Goal: Task Accomplishment & Management: Use online tool/utility

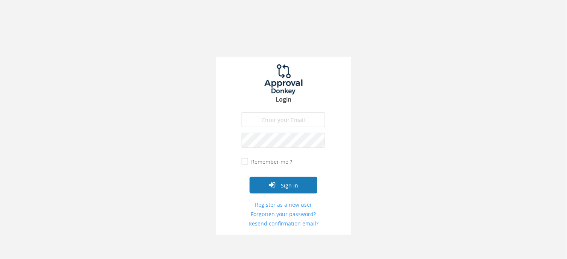
click at [274, 190] on button "Sign in" at bounding box center [284, 185] width 68 height 17
click at [278, 117] on input "email" at bounding box center [283, 119] width 83 height 15
type input "[EMAIL_ADDRESS][DOMAIN_NAME]"
click at [250, 177] on button "Sign in" at bounding box center [284, 185] width 68 height 17
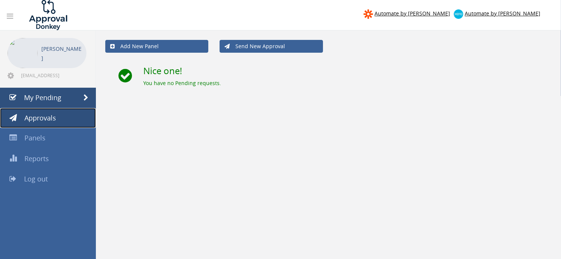
click at [65, 117] on link "Approvals" at bounding box center [48, 118] width 96 height 20
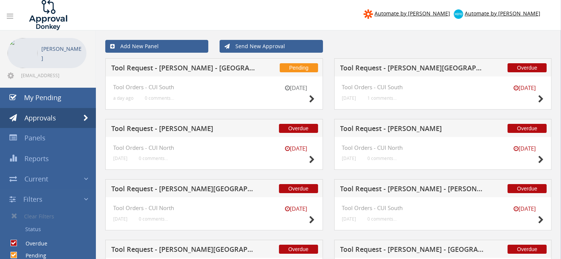
click at [306, 99] on div "[DATE]" at bounding box center [297, 94] width 38 height 21
click at [313, 99] on icon at bounding box center [312, 99] width 6 height 8
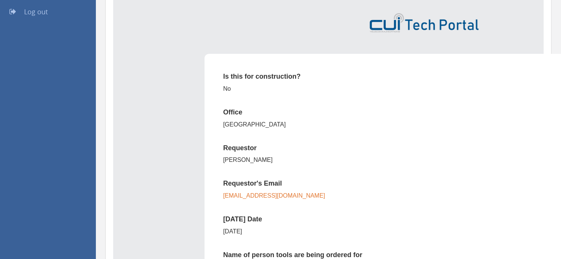
scroll to position [42, 0]
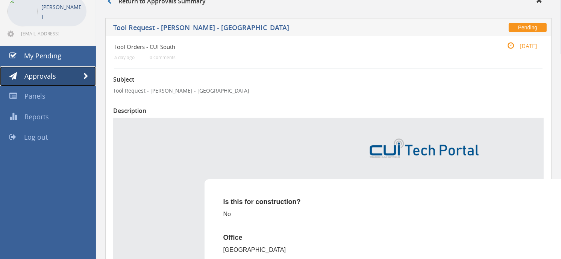
click at [72, 76] on link "Approvals" at bounding box center [48, 76] width 96 height 20
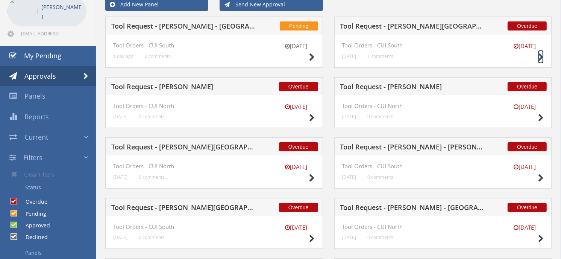
click at [540, 58] on icon at bounding box center [541, 57] width 6 height 8
